Goal: Information Seeking & Learning: Learn about a topic

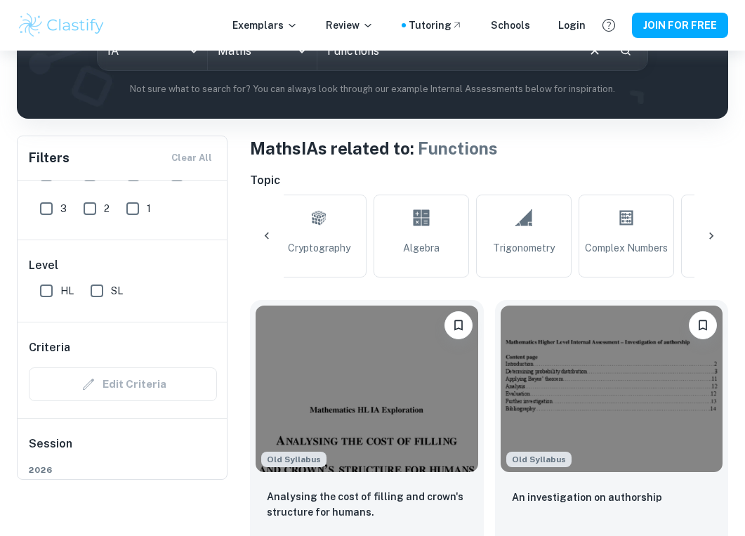
scroll to position [199, 0]
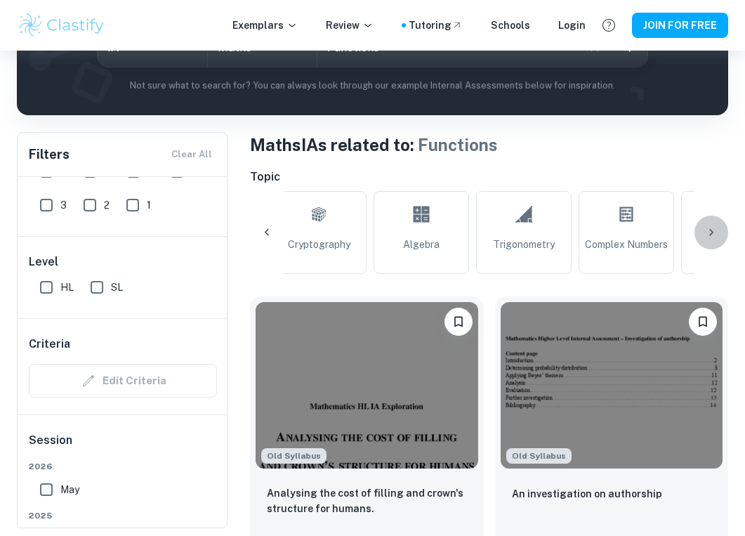
click at [716, 237] on icon at bounding box center [711, 232] width 14 height 14
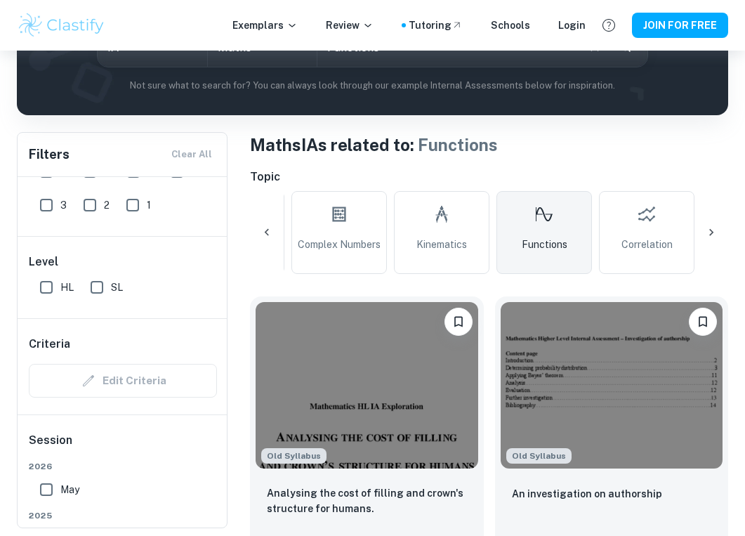
scroll to position [0, 1325]
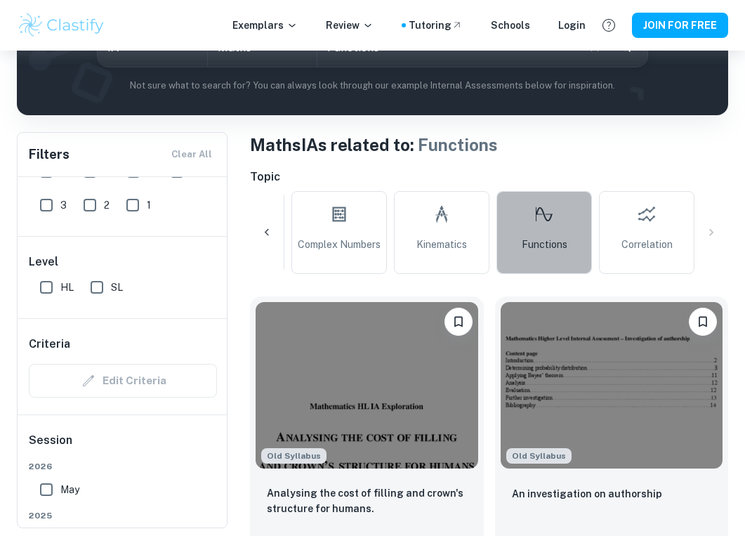
click at [557, 218] on link "Functions" at bounding box center [543, 232] width 95 height 83
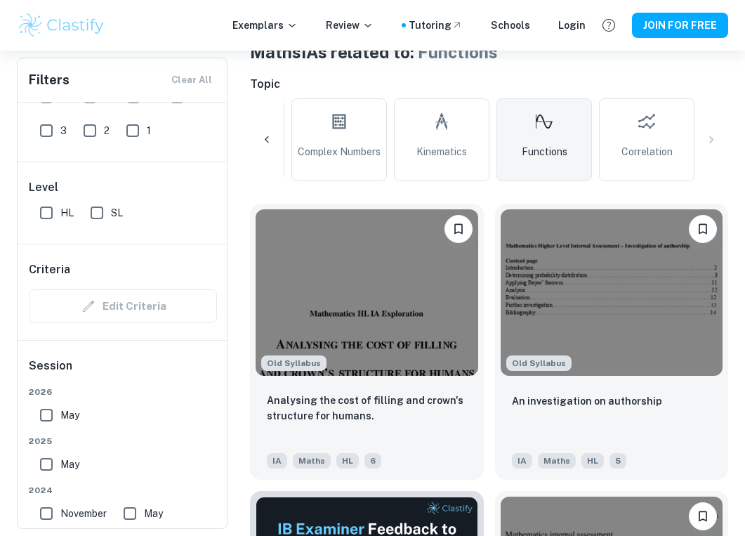
scroll to position [309, 0]
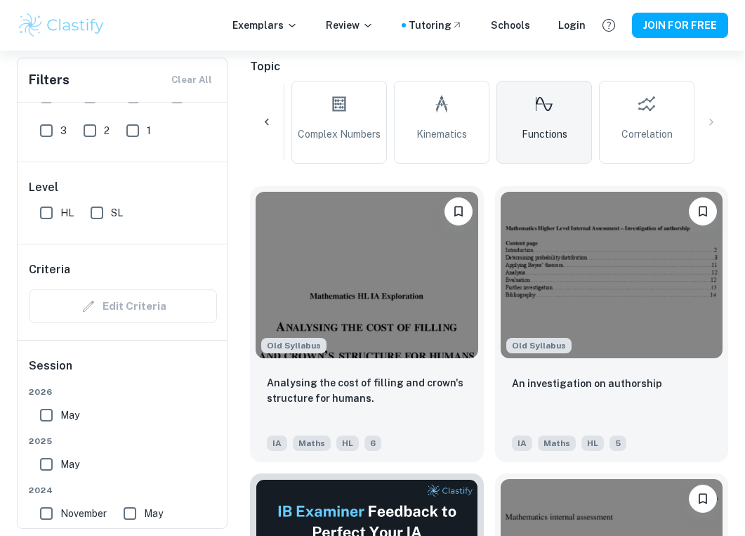
click at [270, 118] on icon at bounding box center [267, 122] width 14 height 14
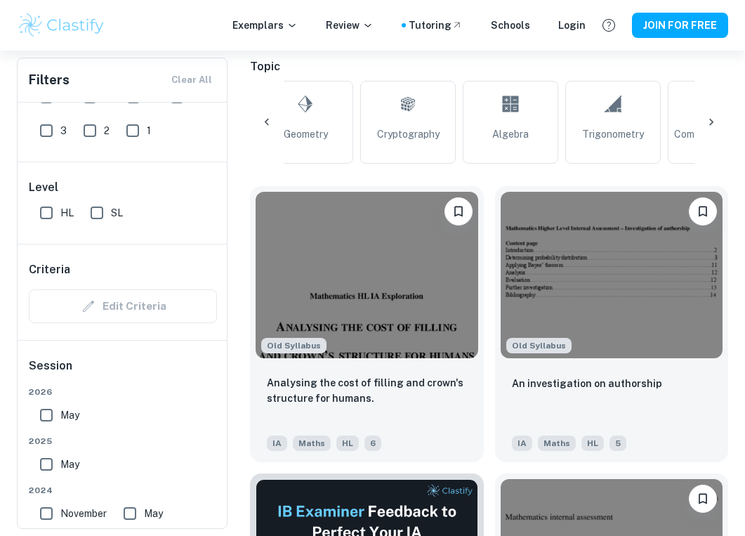
click at [270, 118] on icon at bounding box center [267, 122] width 14 height 14
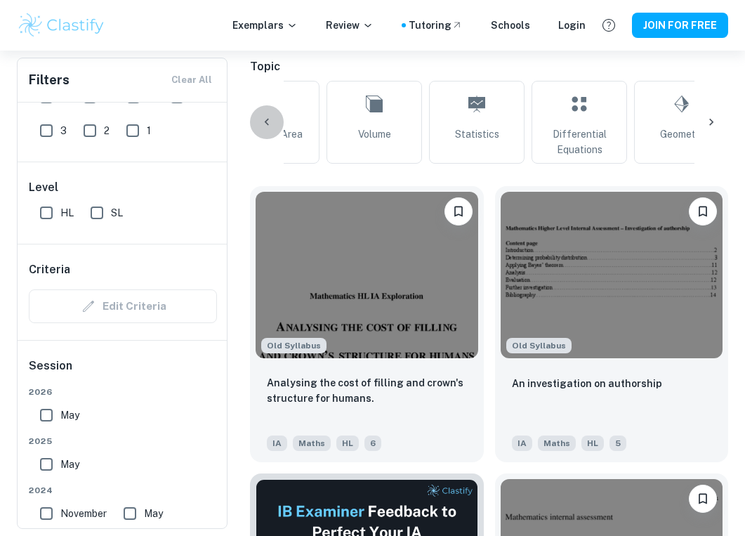
click at [270, 118] on icon at bounding box center [267, 122] width 14 height 14
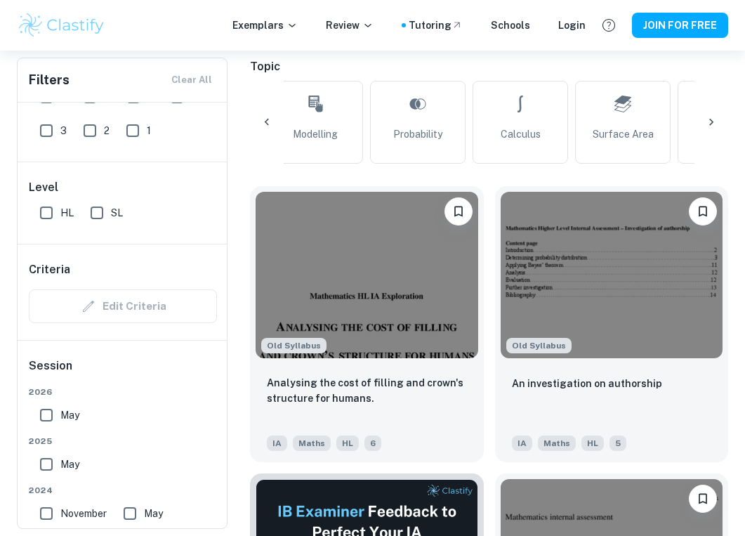
scroll to position [0, 196]
click at [271, 118] on icon at bounding box center [267, 122] width 14 height 14
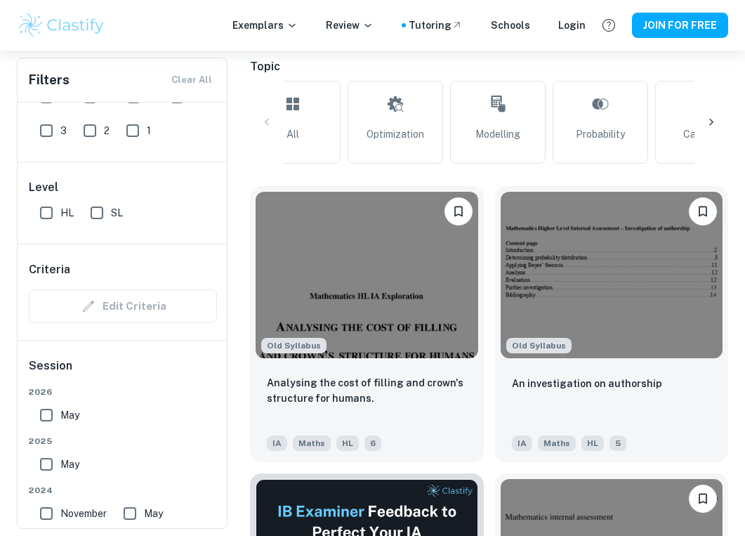
scroll to position [0, 0]
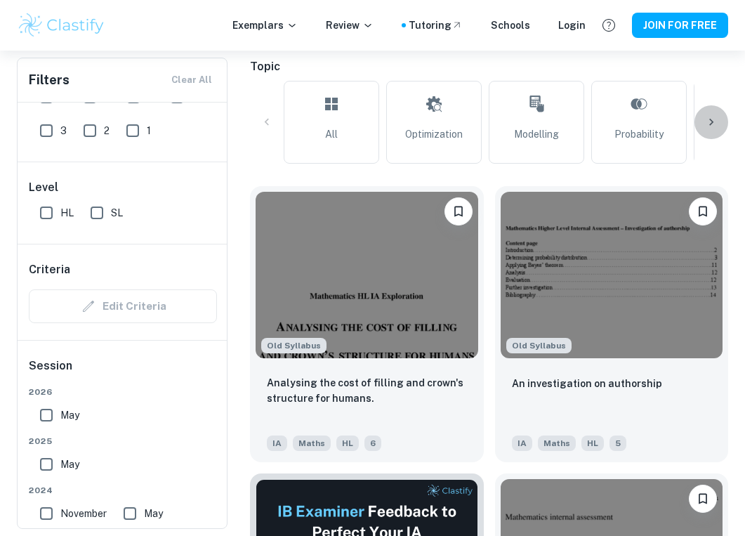
click at [711, 119] on icon at bounding box center [711, 122] width 14 height 14
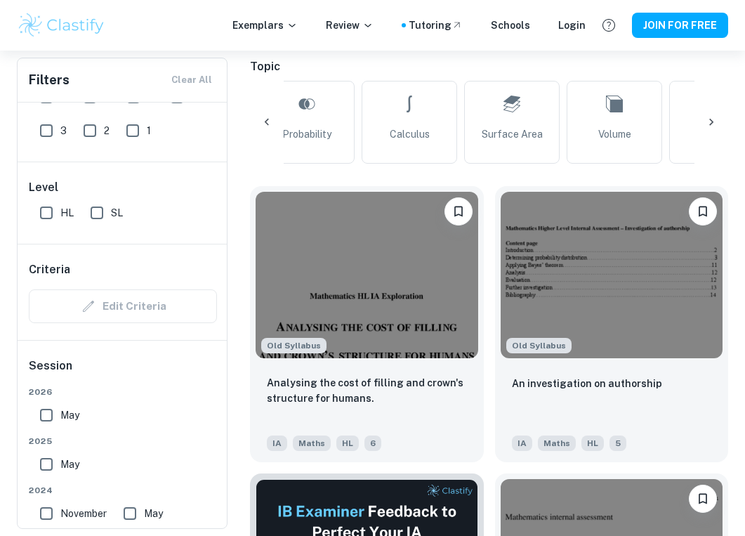
scroll to position [0, 376]
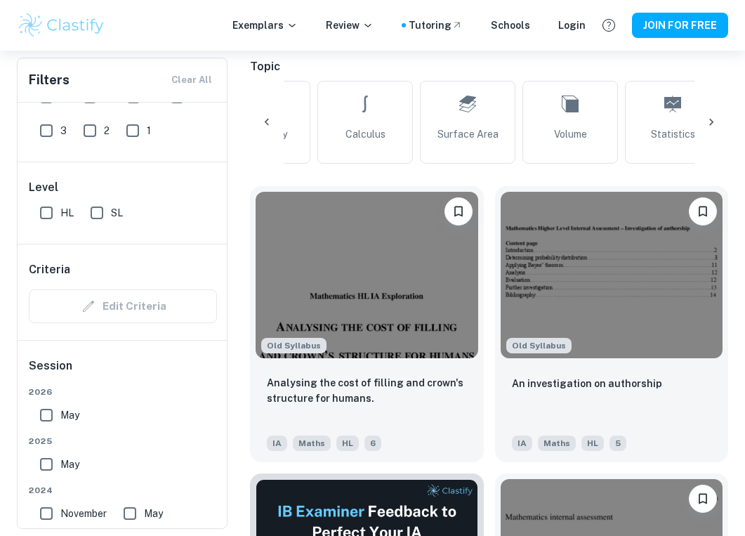
click at [711, 119] on icon at bounding box center [711, 122] width 14 height 14
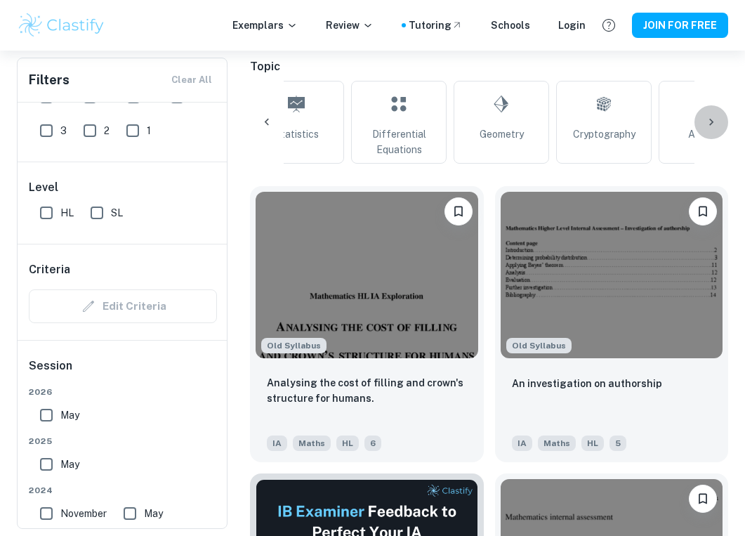
click at [711, 119] on icon at bounding box center [711, 122] width 14 height 14
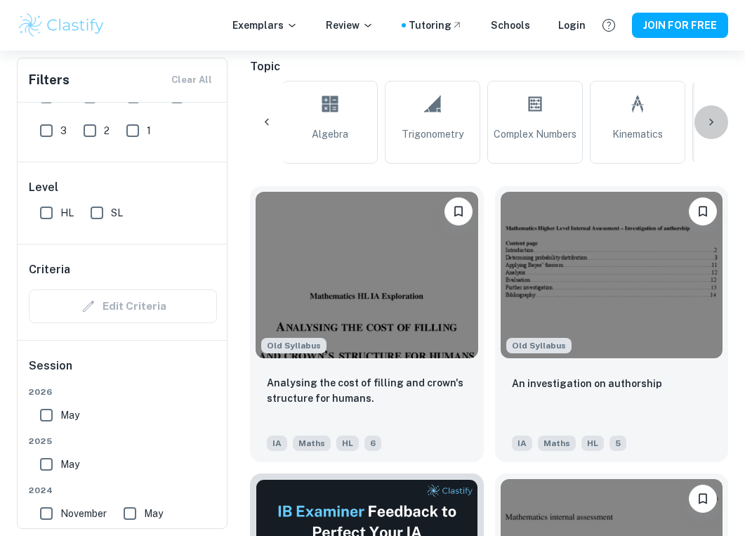
click at [711, 119] on icon at bounding box center [711, 122] width 4 height 7
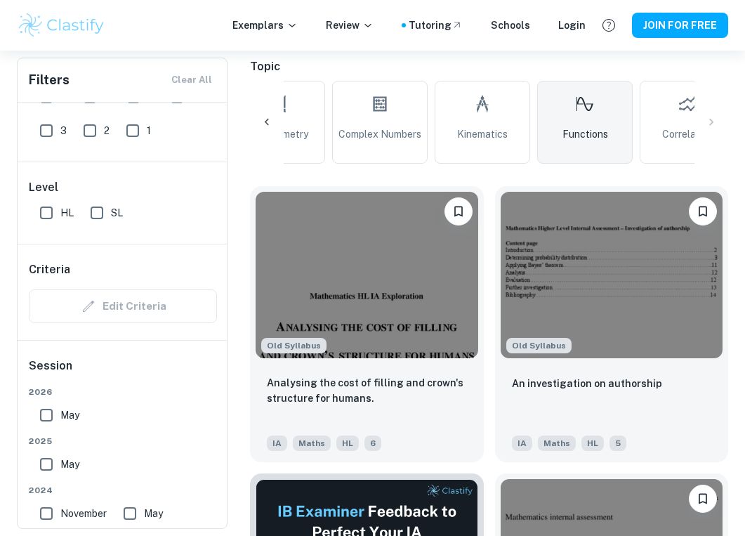
scroll to position [0, 1325]
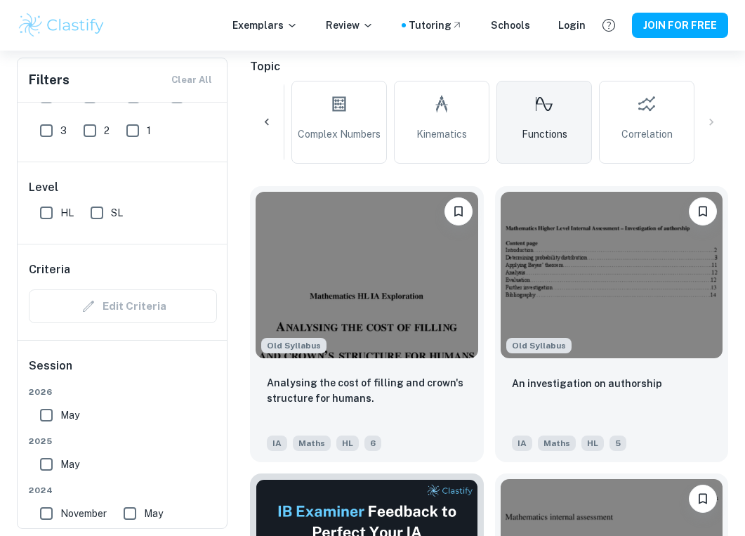
click at [711, 119] on div "All Optimization Modelling Probability Calculus Surface Area Volume Statistics …" at bounding box center [489, 122] width 478 height 83
click at [260, 122] on icon at bounding box center [267, 122] width 14 height 14
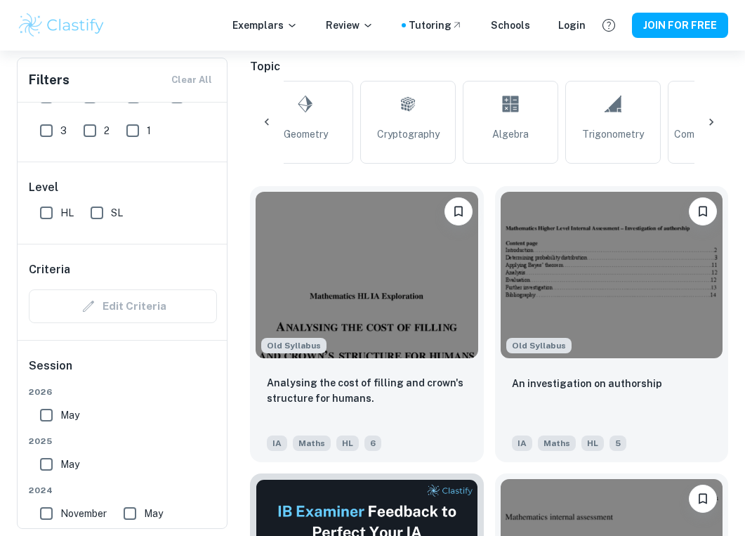
click at [260, 122] on icon at bounding box center [267, 122] width 14 height 14
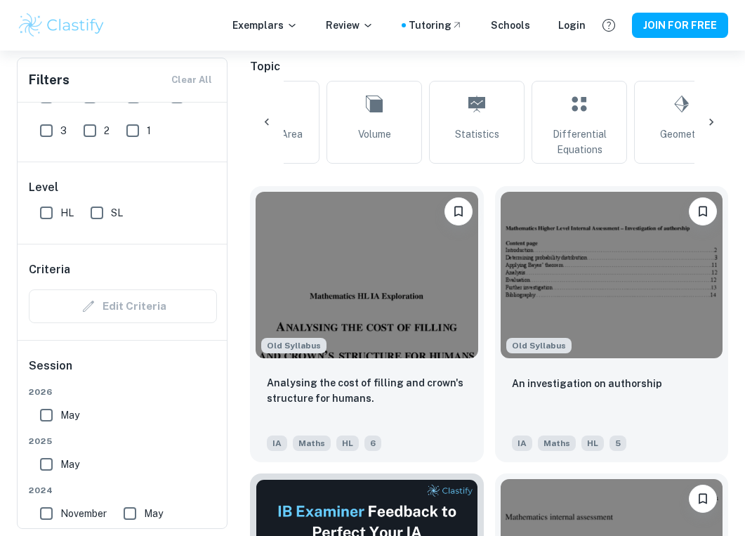
click at [261, 122] on icon at bounding box center [267, 122] width 14 height 14
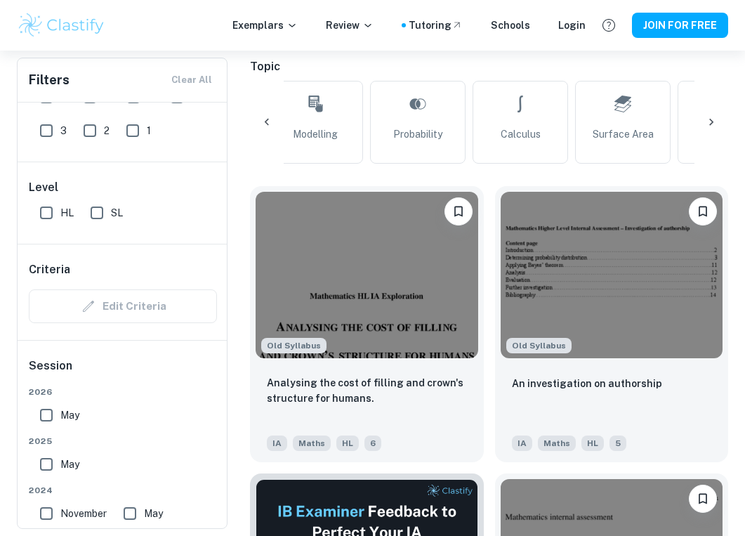
scroll to position [0, 196]
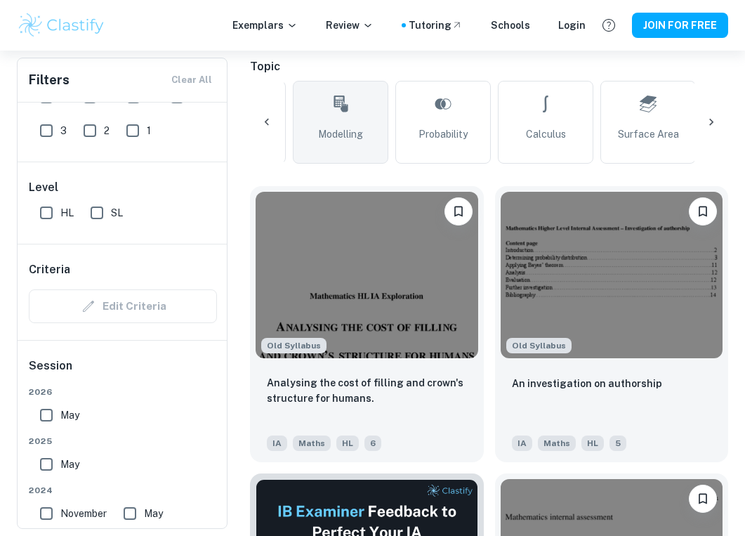
click at [361, 121] on link "Modelling" at bounding box center [340, 122] width 95 height 83
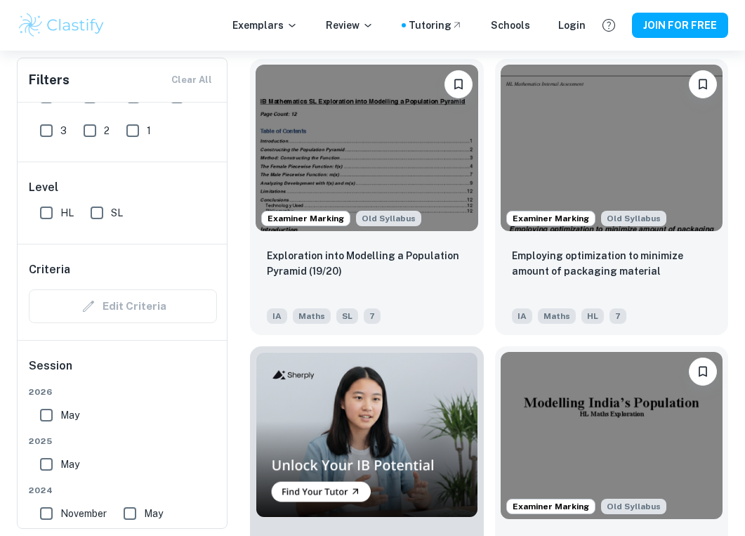
scroll to position [1039, 0]
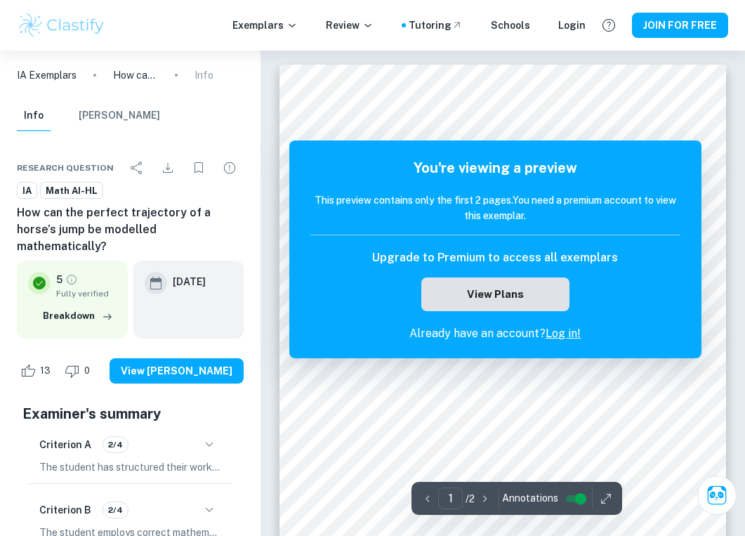
click at [482, 289] on button "View Plans" at bounding box center [495, 294] width 148 height 34
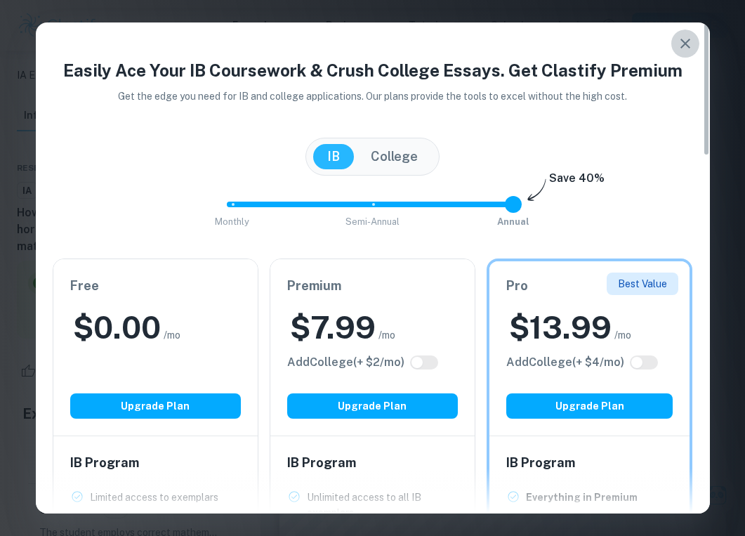
click at [682, 46] on icon "button" at bounding box center [685, 44] width 10 height 10
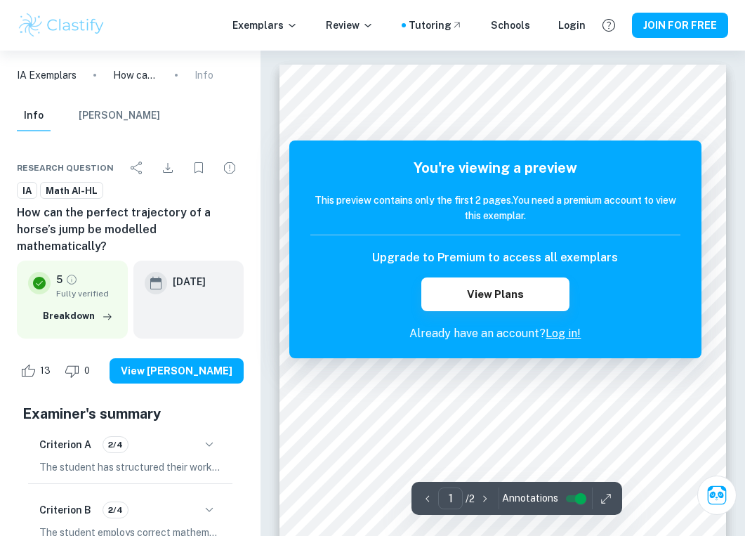
click at [658, 165] on h5 "You're viewing a preview" at bounding box center [495, 167] width 370 height 21
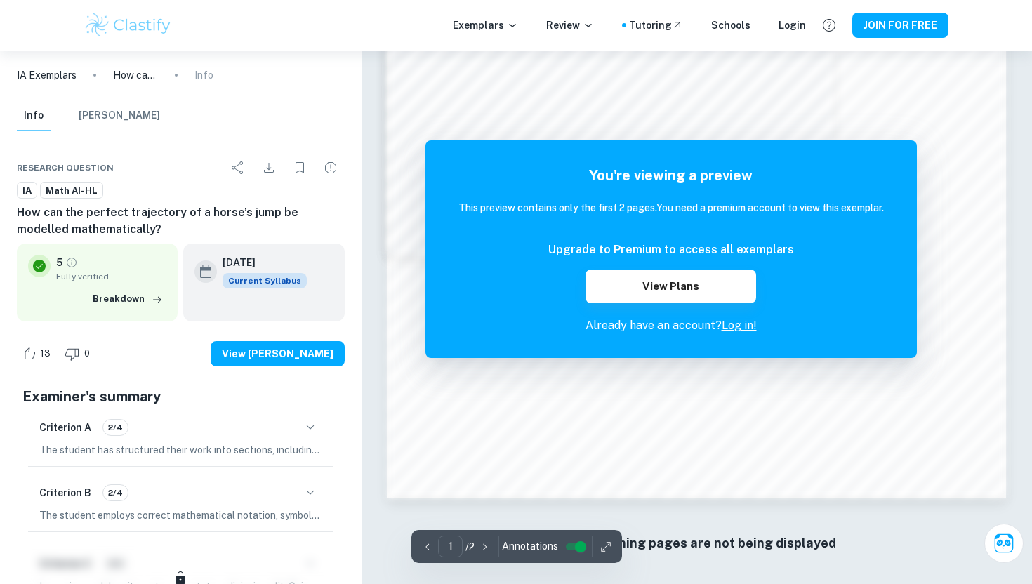
scroll to position [1335, 0]
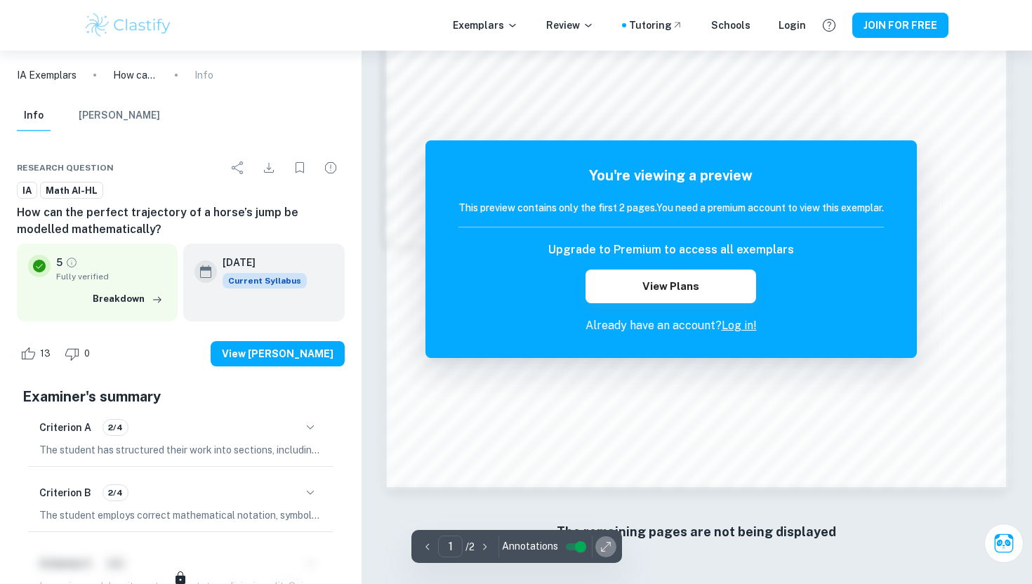
click at [607, 535] on icon "button" at bounding box center [606, 547] width 14 height 14
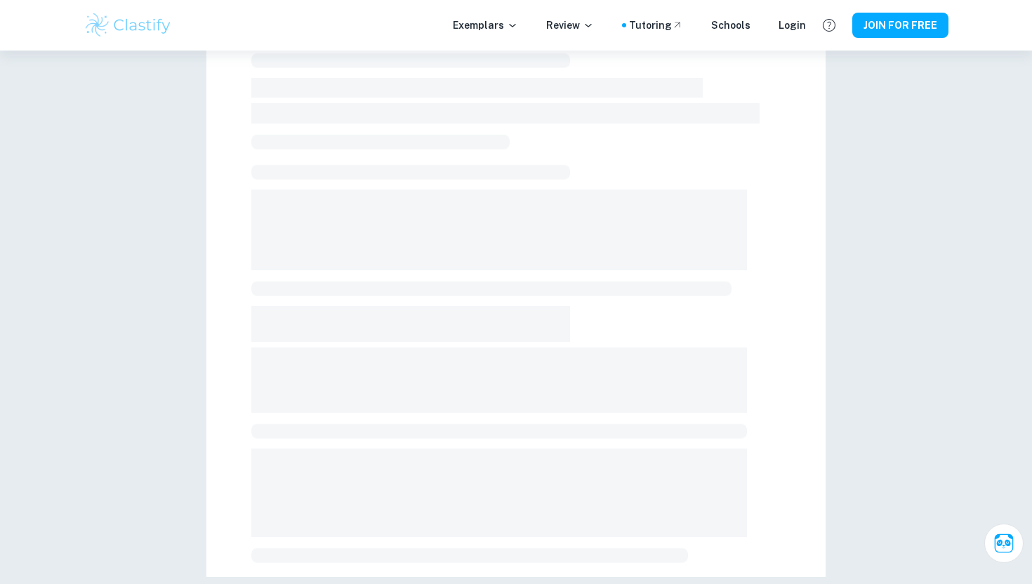
scroll to position [357, 0]
